Goal: Task Accomplishment & Management: Use online tool/utility

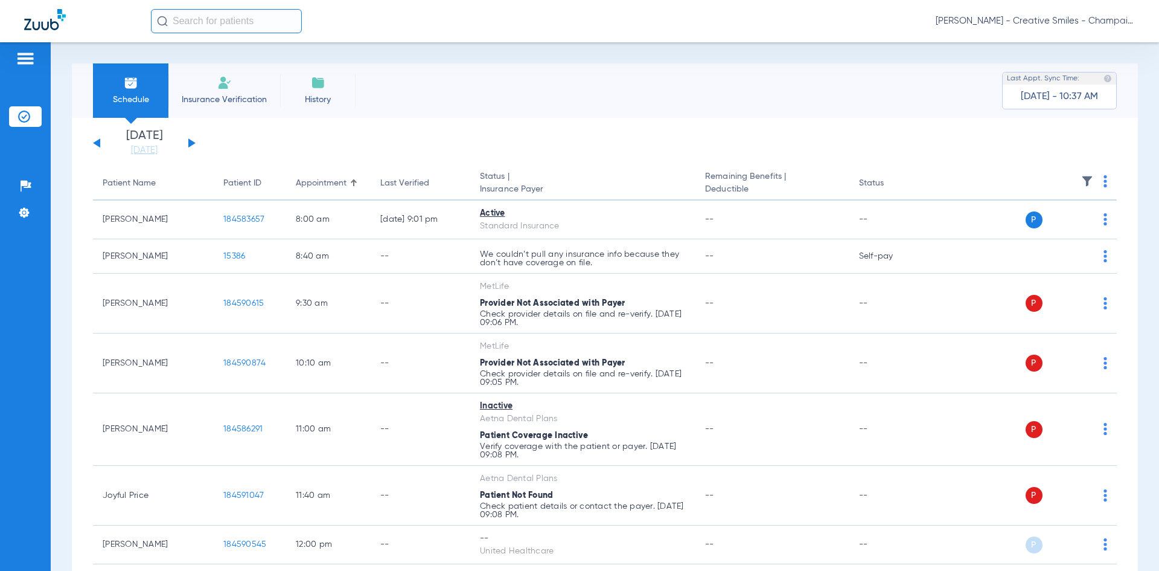
click at [196, 142] on app-single-date-navigator "[DATE] [DATE] [DATE] [DATE] [DATE] [DATE] [DATE] [DATE] [DATE] [DATE] [DATE] [D…" at bounding box center [605, 143] width 1024 height 27
click at [192, 143] on button at bounding box center [191, 142] width 7 height 9
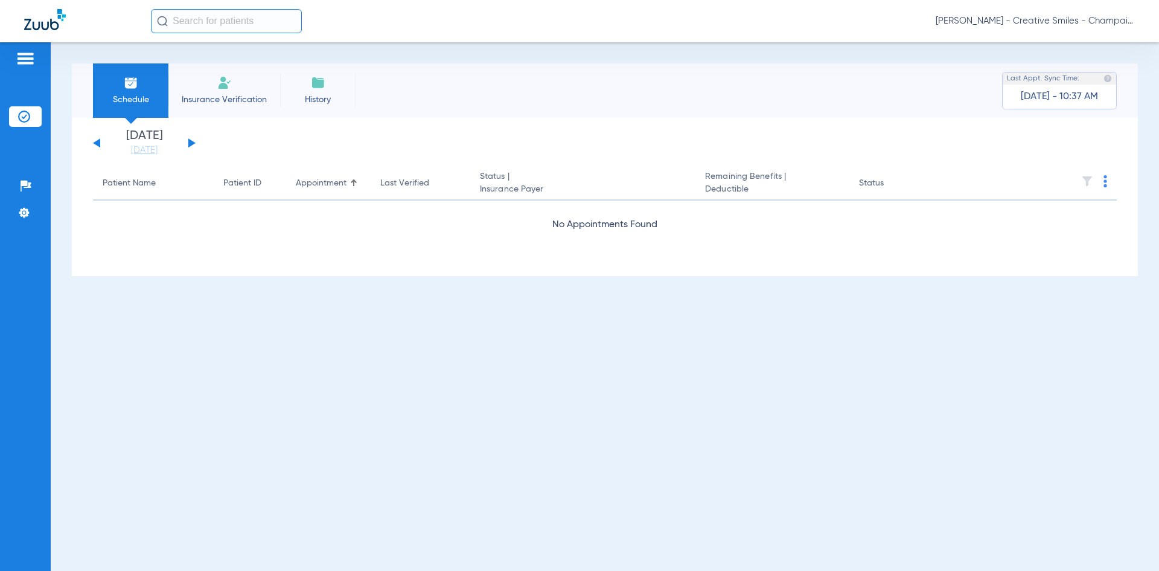
click at [192, 143] on button at bounding box center [191, 142] width 7 height 9
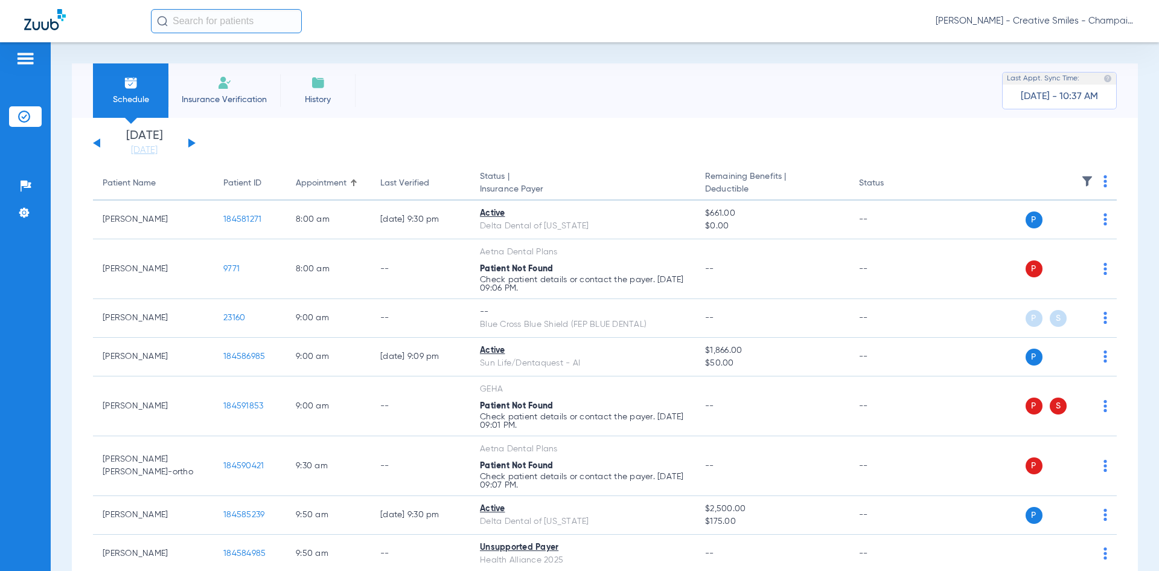
click at [95, 143] on button at bounding box center [96, 142] width 7 height 9
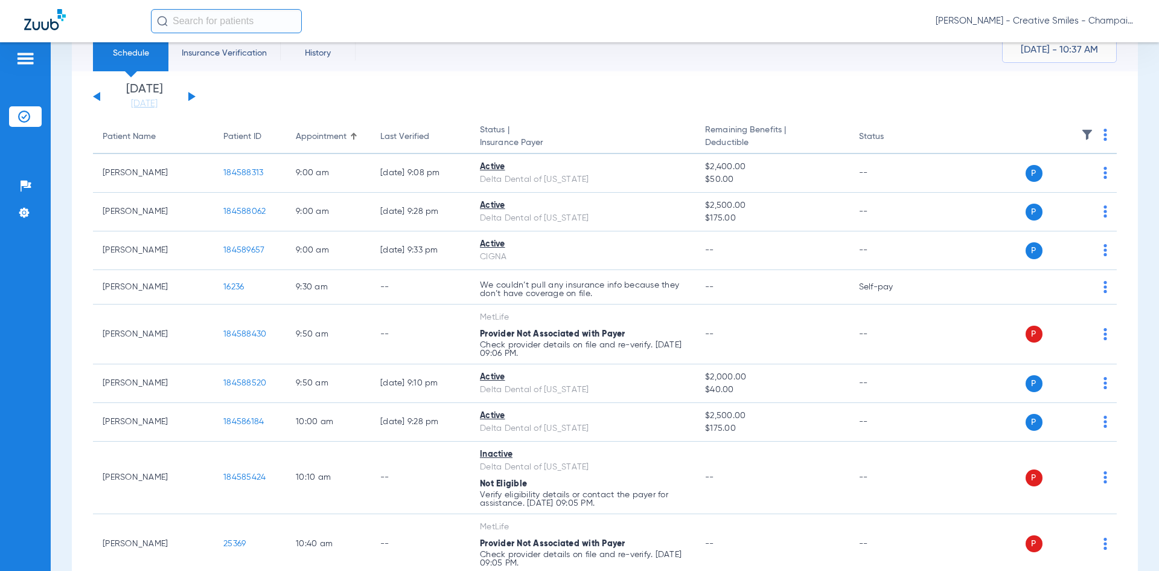
scroll to position [48, 0]
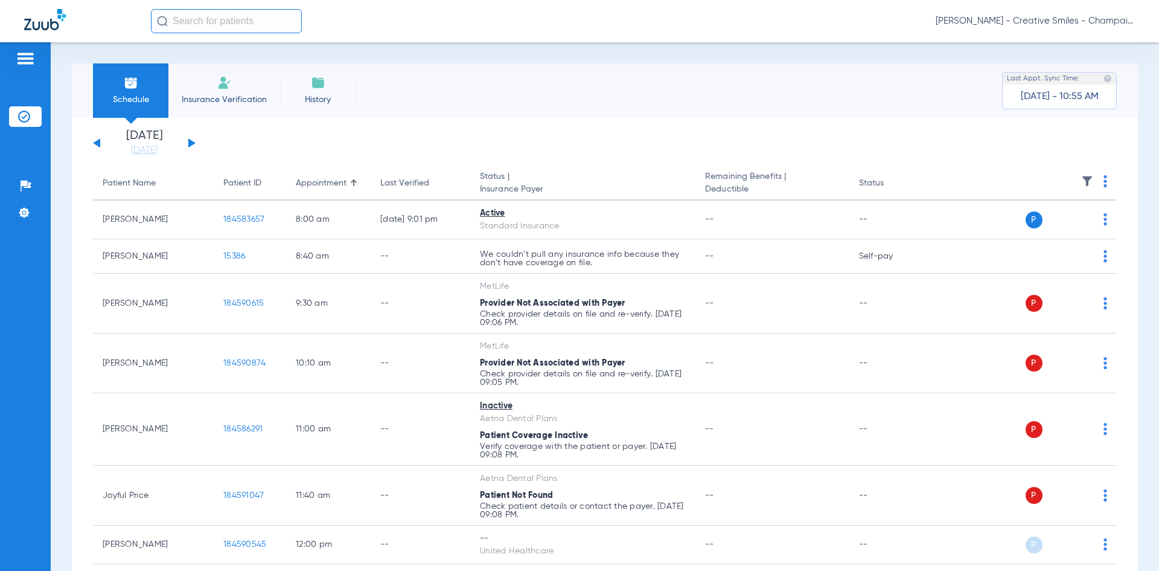
click at [193, 146] on div "Wednesday 06-18-2025 Thursday 06-19-2025 Friday 06-20-2025 Saturday 06-21-2025 …" at bounding box center [144, 143] width 103 height 27
click at [187, 138] on div "Wednesday 06-18-2025 Thursday 06-19-2025 Friday 06-20-2025 Saturday 06-21-2025 …" at bounding box center [144, 143] width 103 height 27
click at [192, 143] on button at bounding box center [191, 142] width 7 height 9
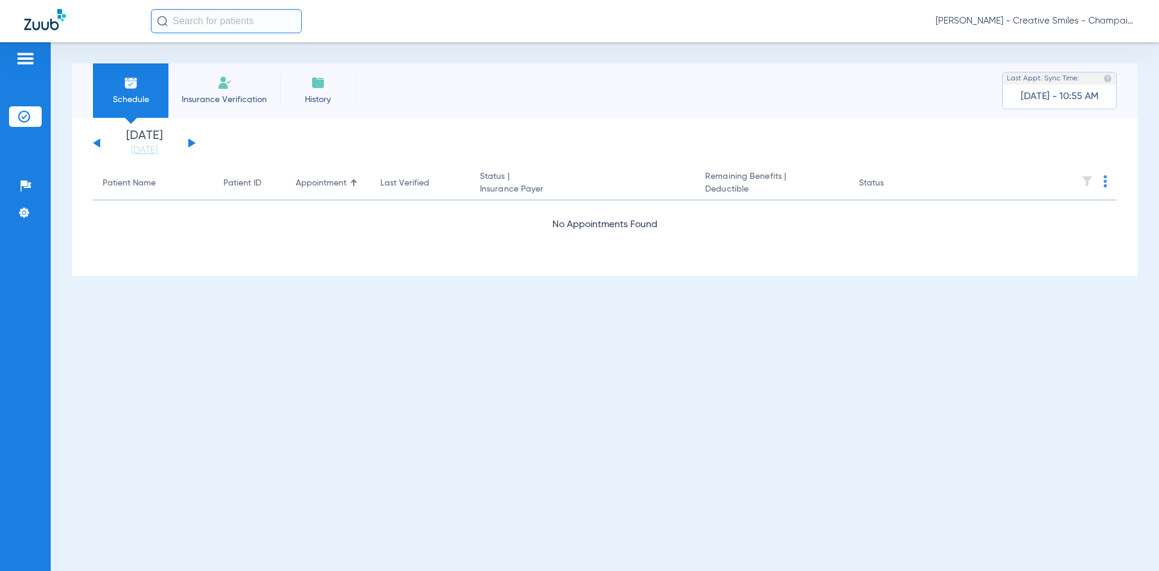
click at [192, 143] on button at bounding box center [191, 142] width 7 height 9
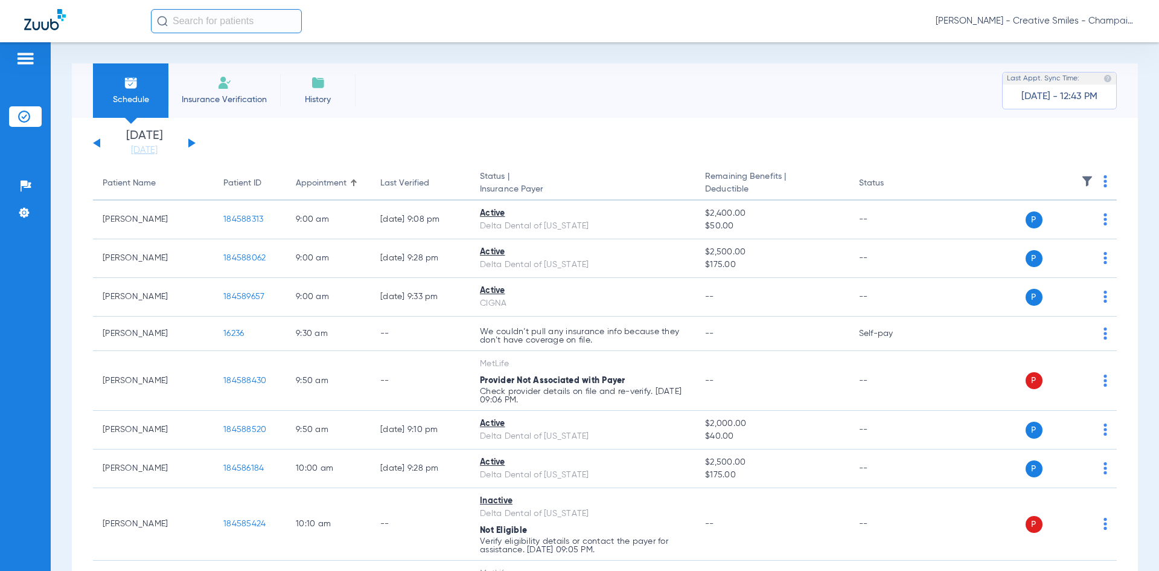
click at [103, 147] on div "Wednesday 06-18-2025 Thursday 06-19-2025 Friday 06-20-2025 Saturday 06-21-2025 …" at bounding box center [144, 143] width 103 height 27
click at [98, 144] on button at bounding box center [96, 142] width 7 height 9
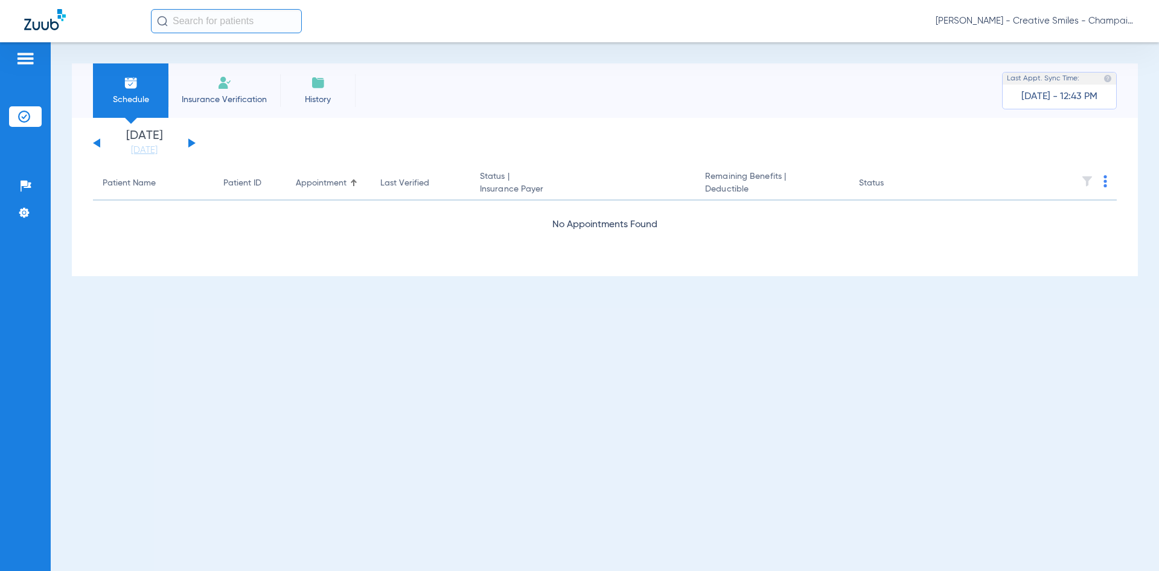
click at [98, 144] on button at bounding box center [96, 142] width 7 height 9
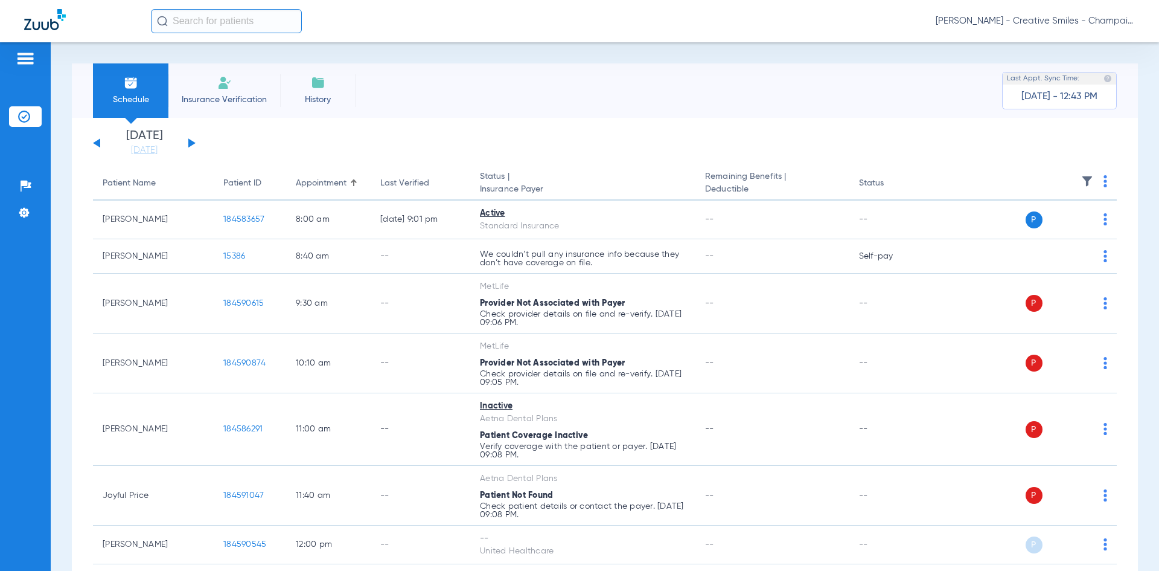
click at [98, 144] on button at bounding box center [96, 142] width 7 height 9
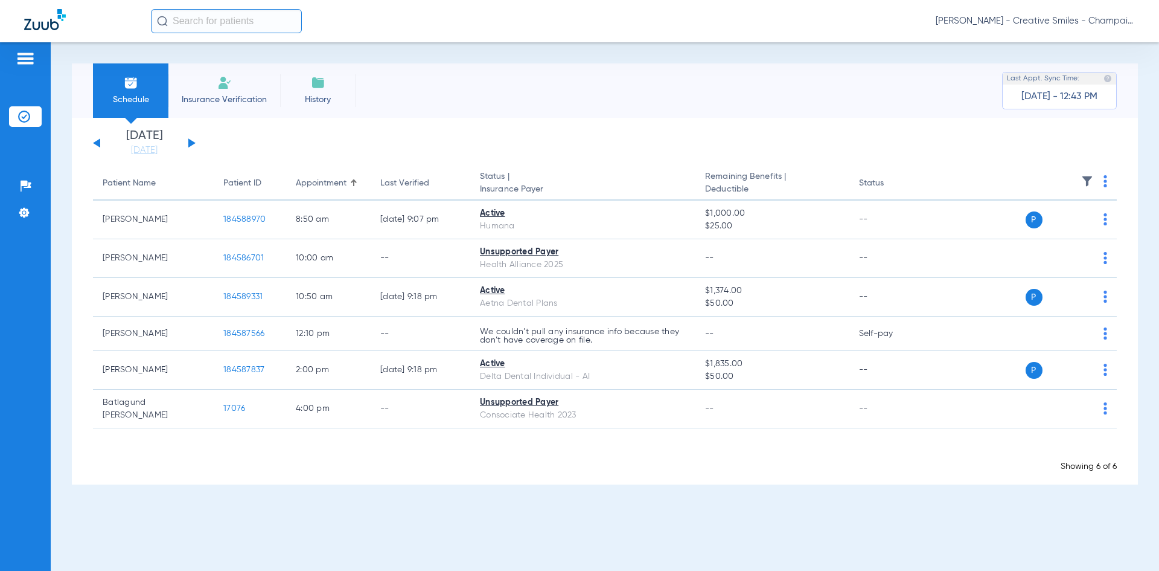
click at [193, 139] on div "Wednesday 06-18-2025 Thursday 06-19-2025 Friday 06-20-2025 Saturday 06-21-2025 …" at bounding box center [144, 143] width 103 height 27
click at [189, 141] on button at bounding box center [191, 142] width 7 height 9
